Goal: Task Accomplishment & Management: Complete application form

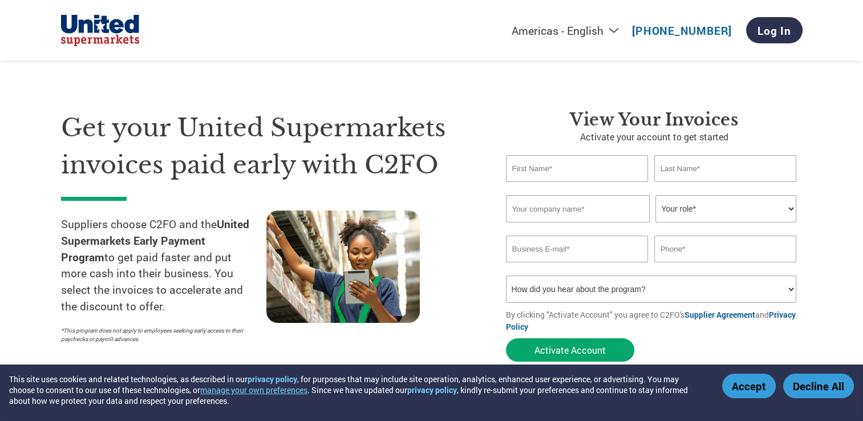
click at [530, 171] on input "text" at bounding box center [577, 168] width 143 height 27
type input "[PERSON_NAME]"
click at [530, 208] on input "text" at bounding box center [578, 208] width 144 height 27
type input "Midland Lock, Inc."
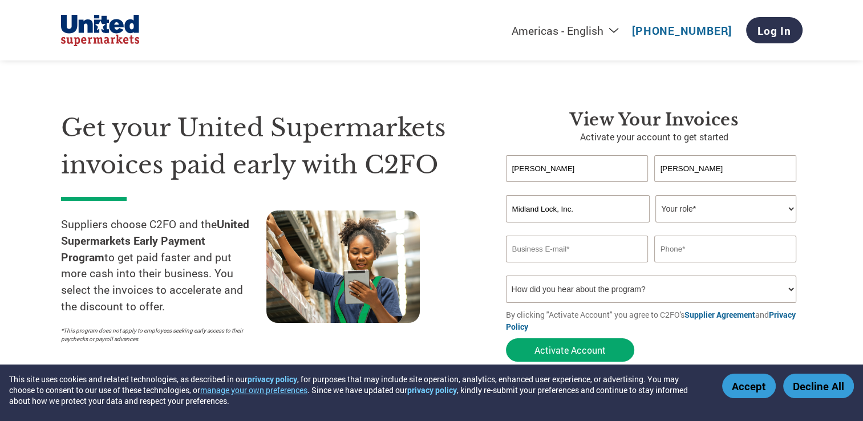
click at [525, 244] on input "email" at bounding box center [577, 249] width 143 height 27
type input "[EMAIL_ADDRESS][DOMAIN_NAME]"
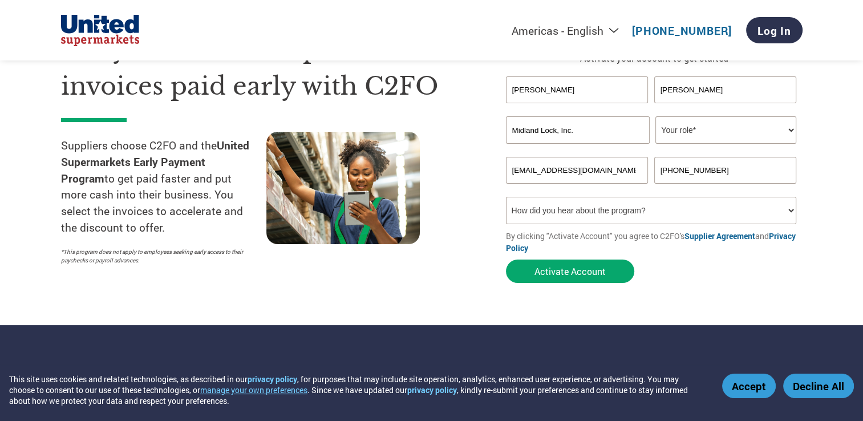
scroll to position [80, 0]
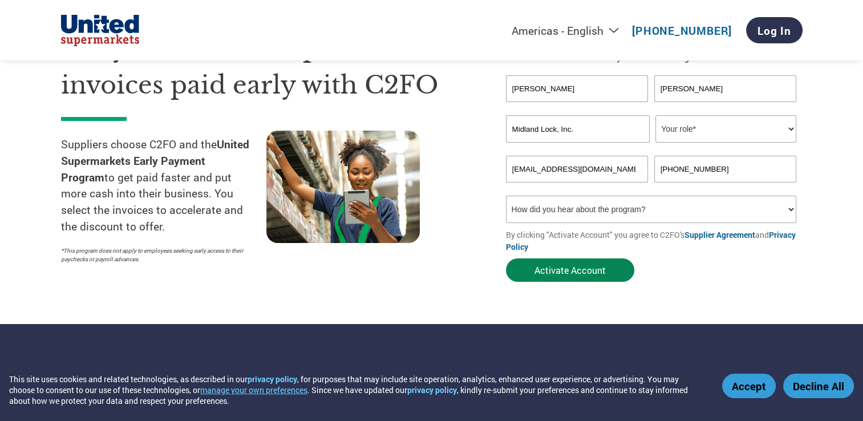
type input "[PHONE_NUMBER]"
click at [568, 272] on button "Activate Account" at bounding box center [570, 269] width 128 height 23
click at [785, 128] on select "Your role* CFO Controller Credit Manager Finance Director Treasurer CEO Preside…" at bounding box center [726, 128] width 141 height 27
select select "OFFICE_MANAGER"
click at [656, 115] on select "Your role* CFO Controller Credit Manager Finance Director Treasurer CEO Preside…" at bounding box center [726, 128] width 141 height 27
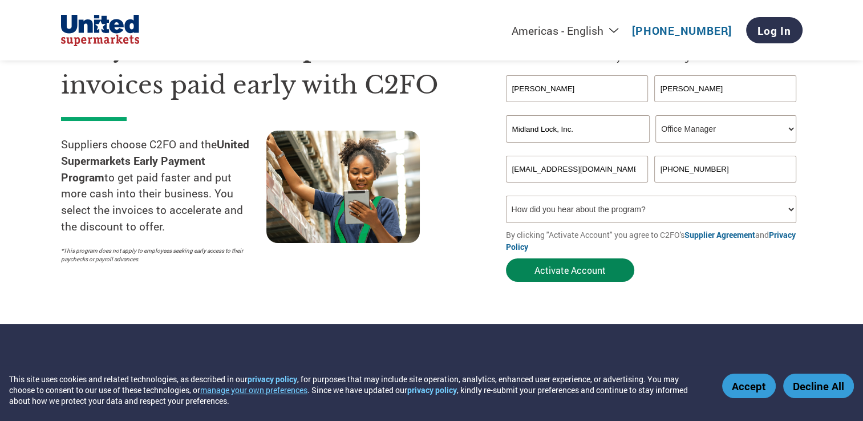
click at [571, 270] on button "Activate Account" at bounding box center [570, 269] width 128 height 23
